Goal: Task Accomplishment & Management: Use online tool/utility

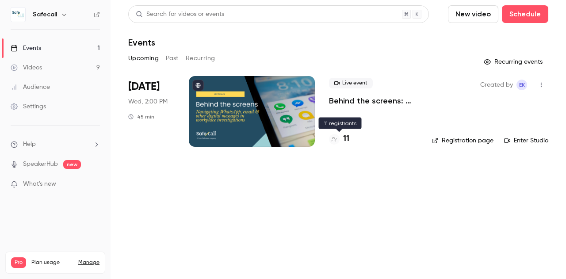
click at [348, 139] on h4 "11" at bounding box center [346, 139] width 6 height 12
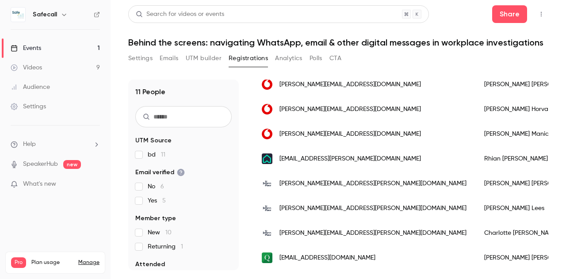
click at [46, 87] on div "Audience" at bounding box center [30, 87] width 39 height 9
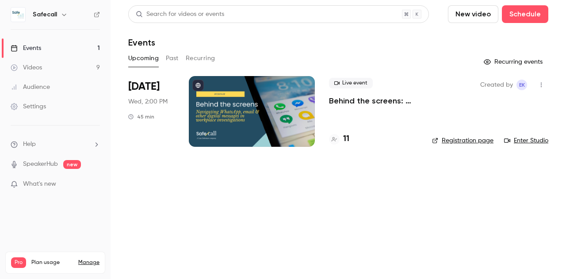
click at [348, 104] on p "Behind the screens: navigating WhatsApp, email & other digital messages in work…" at bounding box center [373, 101] width 89 height 11
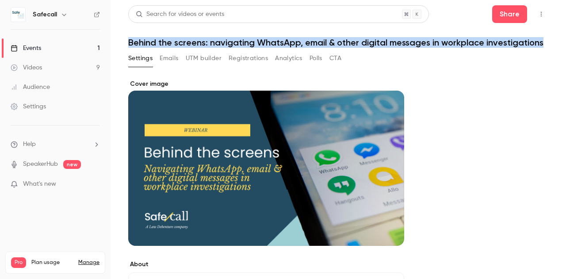
drag, startPoint x: 192, startPoint y: 55, endPoint x: 127, endPoint y: 44, distance: 66.0
click at [127, 44] on main "Search for videos or events Share Behind the screens: navigating WhatsApp, emai…" at bounding box center [339, 139] width 456 height 279
copy h1 "Behind the screens: navigating WhatsApp, email & other digital messages in work…"
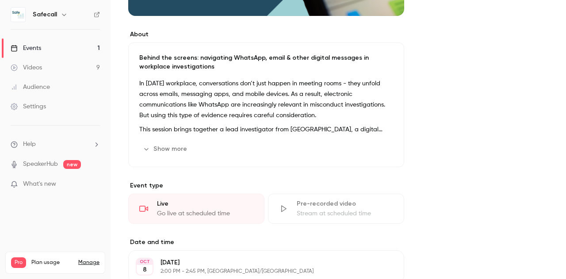
scroll to position [225, 0]
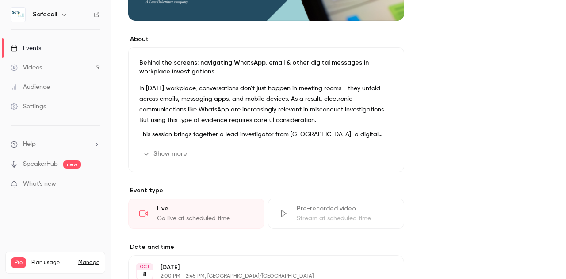
click at [175, 161] on button "Show more" at bounding box center [165, 154] width 53 height 14
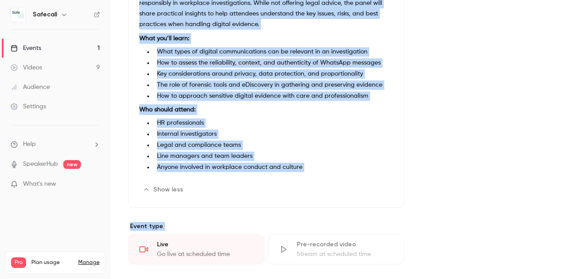
scroll to position [404, 0]
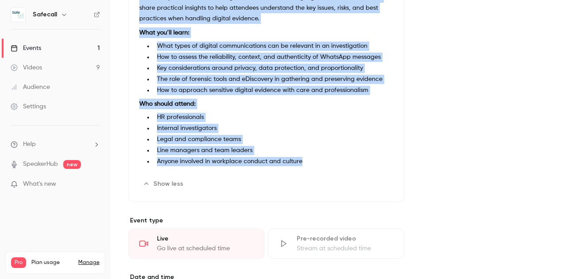
drag, startPoint x: 139, startPoint y: 97, endPoint x: 307, endPoint y: 182, distance: 187.5
click at [307, 182] on div "Behind the screens: navigating WhatsApp, email & other digital messages in work…" at bounding box center [266, 36] width 276 height 334
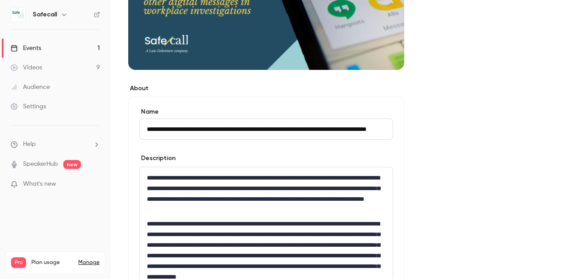
scroll to position [0, 0]
click at [163, 196] on p "**********" at bounding box center [266, 194] width 239 height 42
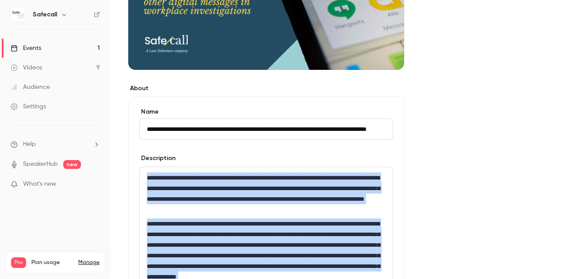
copy div "**********"
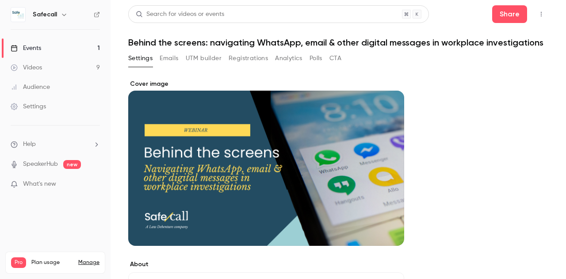
click at [236, 65] on button "Registrations" at bounding box center [248, 58] width 39 height 14
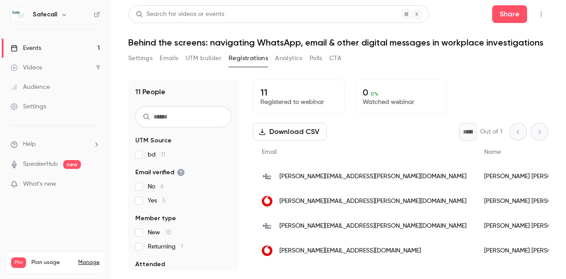
click at [204, 65] on button "UTM builder" at bounding box center [204, 58] width 36 height 14
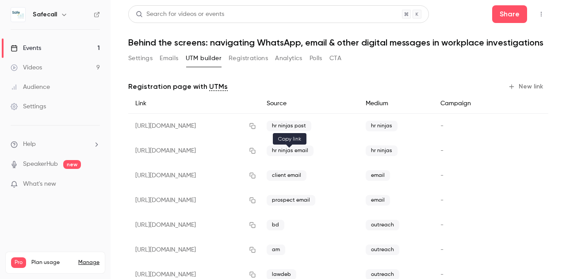
click at [256, 154] on icon "button" at bounding box center [252, 151] width 7 height 6
click at [256, 129] on icon "button" at bounding box center [252, 126] width 7 height 6
